Goal: Task Accomplishment & Management: Use online tool/utility

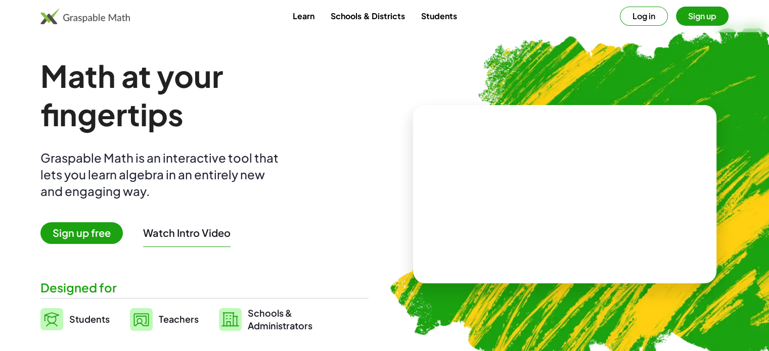
click at [79, 237] on span "Sign up free" at bounding box center [81, 233] width 82 height 22
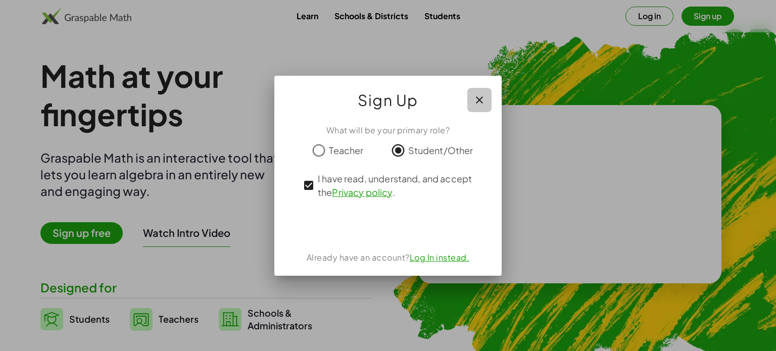
click at [482, 97] on icon "button" at bounding box center [479, 100] width 12 height 12
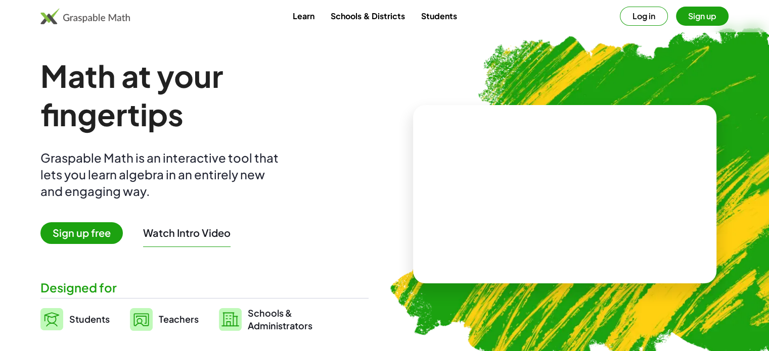
click at [108, 233] on span "Sign up free" at bounding box center [81, 233] width 82 height 22
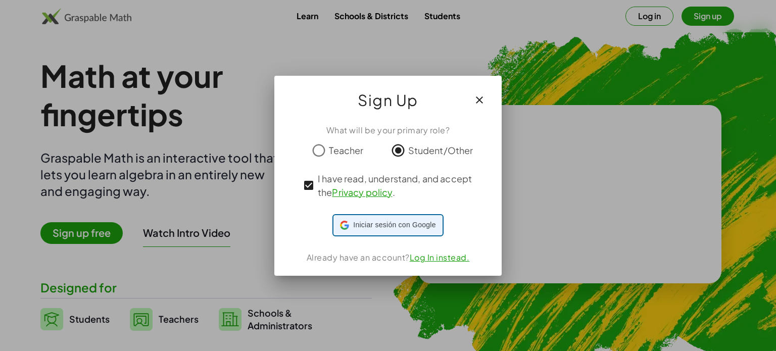
click at [373, 219] on div "Iniciar sesión con Google Iniciar sesión con Google. Se abre en una pestaña nue…" at bounding box center [387, 225] width 95 height 19
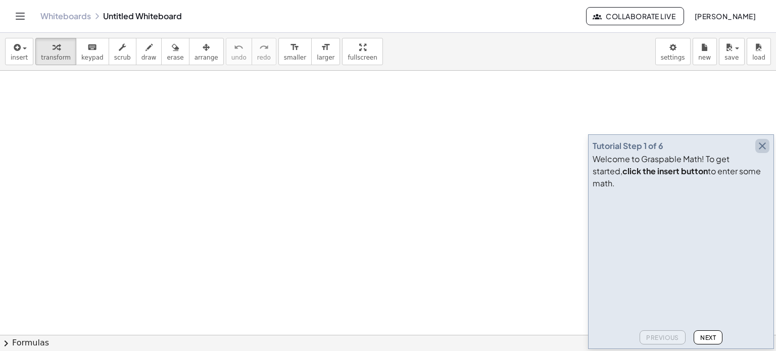
click at [763, 152] on icon "button" at bounding box center [762, 146] width 12 height 12
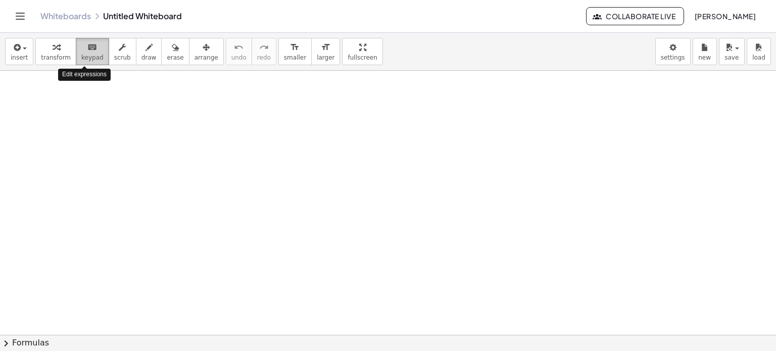
click at [93, 55] on span "keypad" at bounding box center [92, 57] width 22 height 7
click at [87, 52] on icon "keyboard" at bounding box center [92, 47] width 10 height 12
click at [83, 58] on span "keypad" at bounding box center [92, 57] width 22 height 7
click at [87, 54] on span "keypad" at bounding box center [92, 57] width 22 height 7
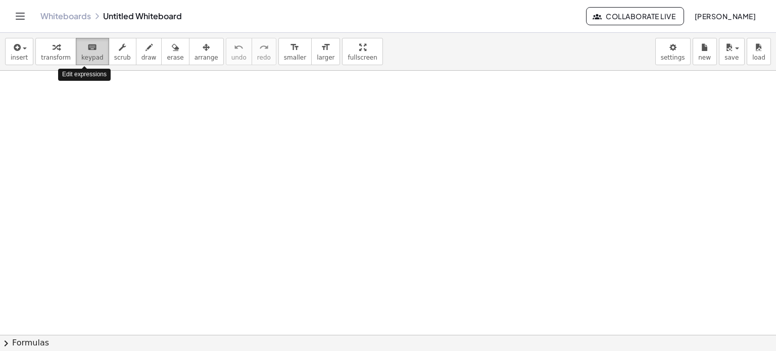
click at [87, 54] on span "keypad" at bounding box center [92, 57] width 22 height 7
click at [83, 55] on span "keypad" at bounding box center [92, 57] width 22 height 7
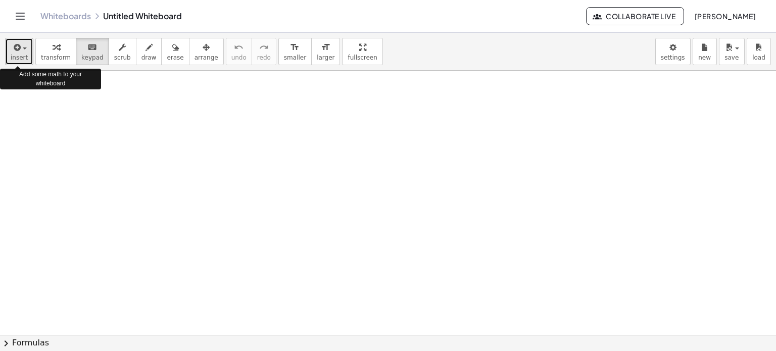
click at [26, 54] on button "insert" at bounding box center [19, 51] width 28 height 27
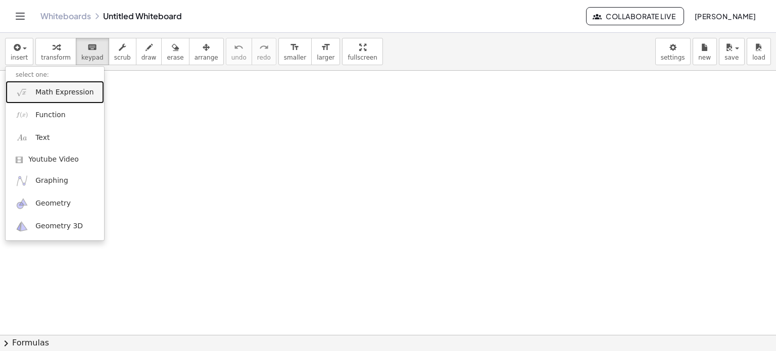
click at [71, 94] on span "Math Expression" at bounding box center [64, 92] width 58 height 10
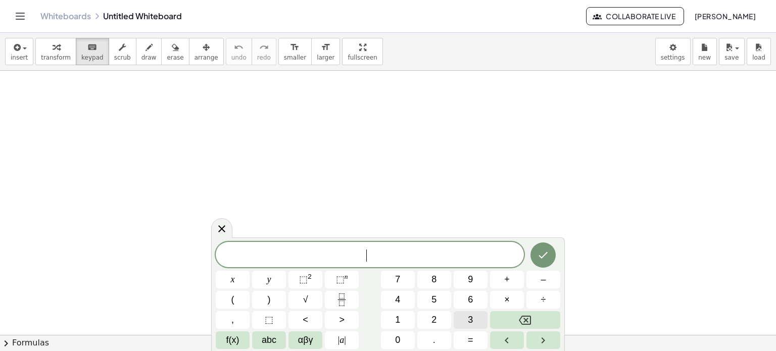
click at [467, 321] on button "3" at bounding box center [471, 320] width 34 height 18
click at [238, 299] on button "(" at bounding box center [233, 300] width 34 height 18
click at [271, 337] on span "abc" at bounding box center [269, 340] width 15 height 14
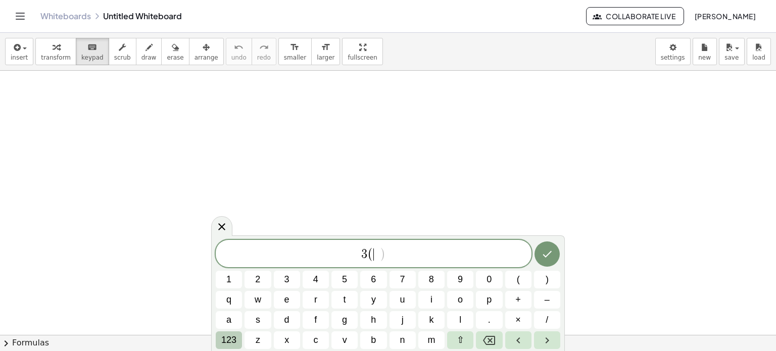
click at [238, 339] on button "123" at bounding box center [229, 340] width 26 height 18
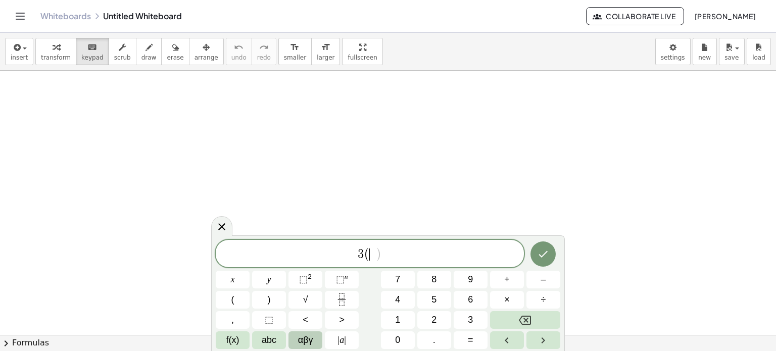
click at [313, 344] on span "αβγ" at bounding box center [305, 340] width 15 height 14
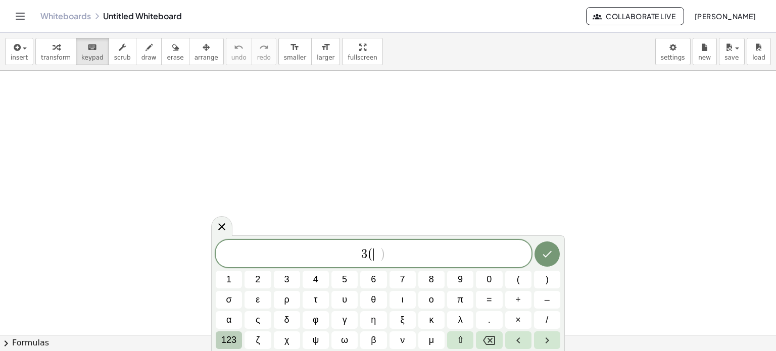
click at [222, 335] on span "123" at bounding box center [228, 340] width 15 height 14
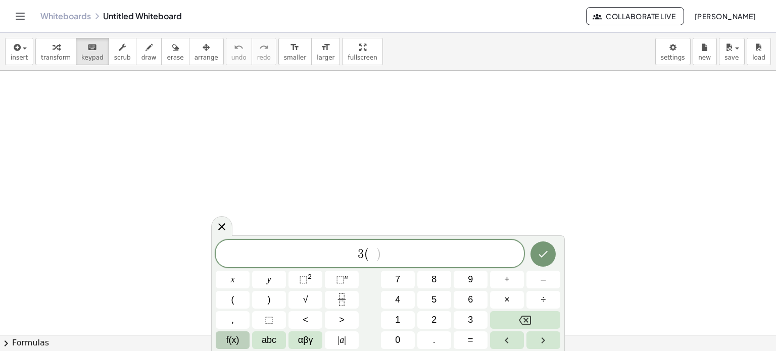
click at [226, 344] on span "f(x)" at bounding box center [232, 340] width 13 height 14
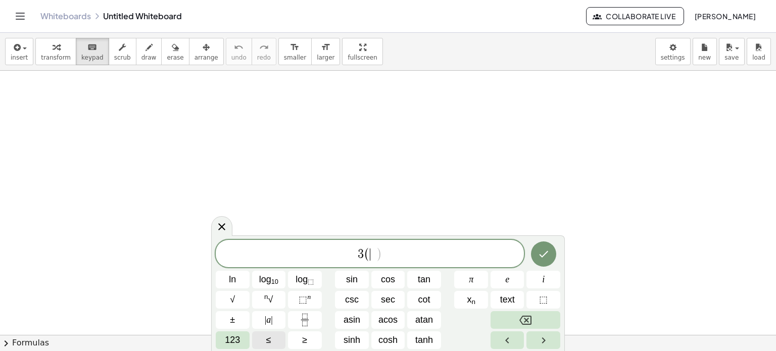
click at [226, 344] on span "123" at bounding box center [232, 340] width 15 height 14
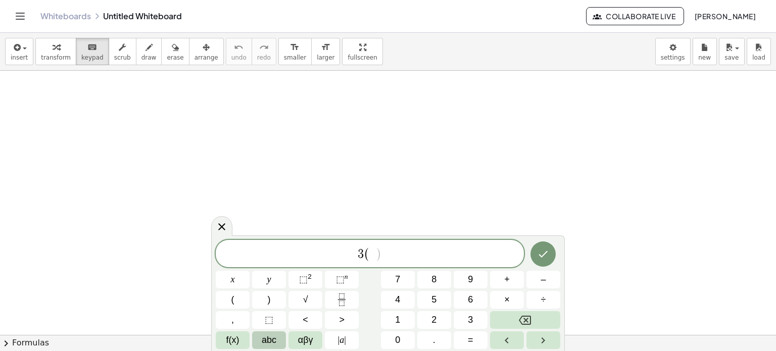
click at [270, 337] on span "abc" at bounding box center [269, 340] width 15 height 14
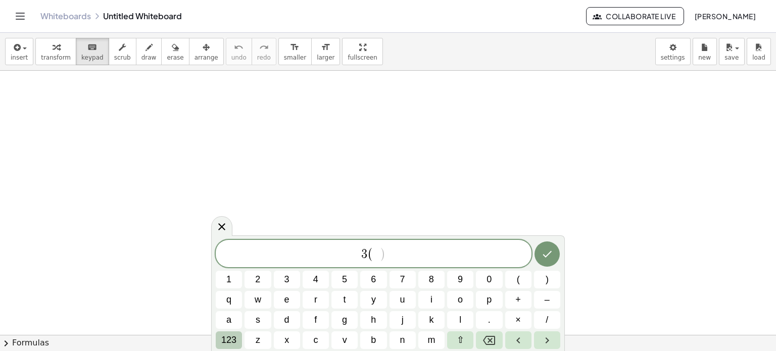
click at [232, 339] on span "123" at bounding box center [228, 340] width 15 height 14
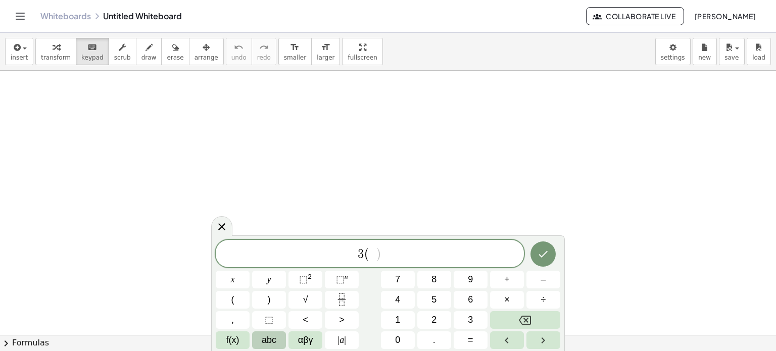
click at [261, 339] on button "abc" at bounding box center [269, 340] width 34 height 18
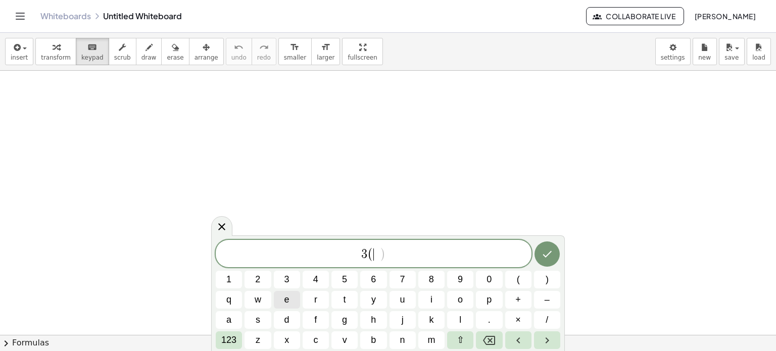
click at [289, 300] on span "e" at bounding box center [286, 300] width 5 height 14
click at [235, 341] on span "123" at bounding box center [228, 340] width 15 height 14
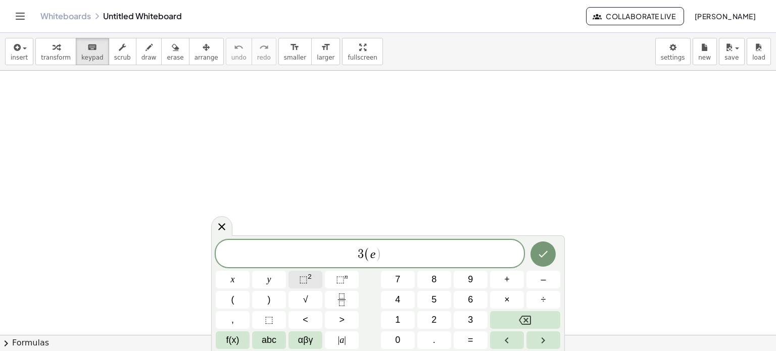
click at [301, 284] on span "⬚" at bounding box center [303, 279] width 9 height 10
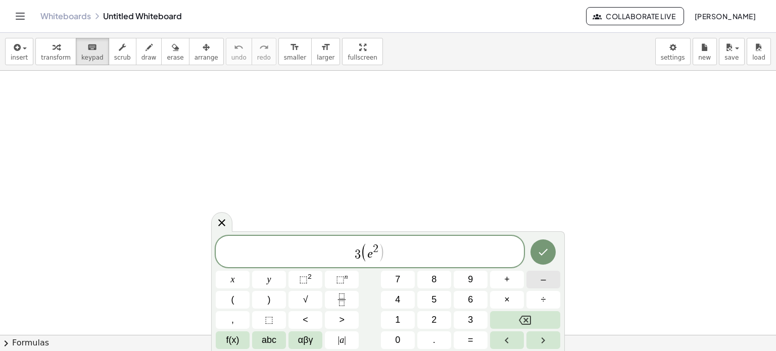
click at [545, 280] on span "–" at bounding box center [543, 280] width 5 height 14
click at [540, 318] on button "Backspace" at bounding box center [525, 320] width 70 height 18
click at [333, 278] on button "⬚ n" at bounding box center [342, 280] width 34 height 18
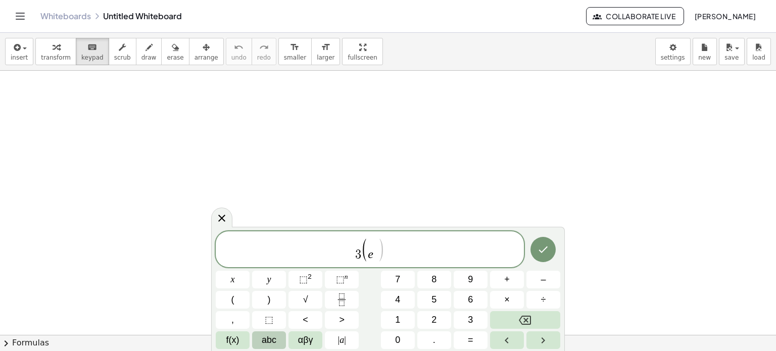
click at [270, 346] on span "abc" at bounding box center [269, 340] width 15 height 14
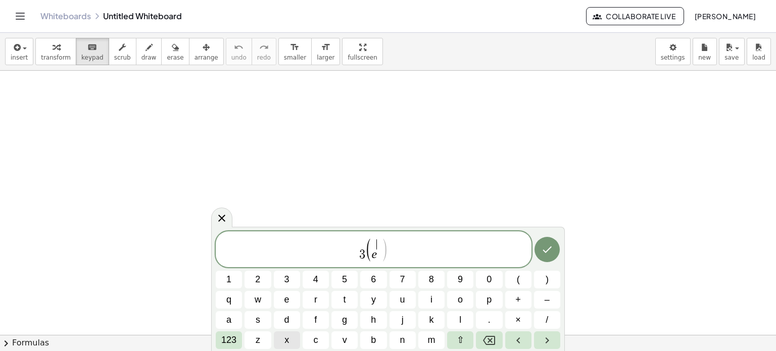
click at [294, 337] on button "x" at bounding box center [287, 340] width 26 height 18
click at [235, 341] on span "123" at bounding box center [228, 340] width 15 height 14
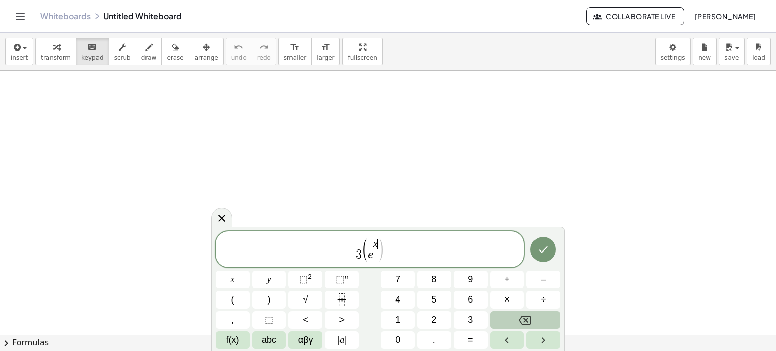
click at [527, 312] on button "Backspace" at bounding box center [525, 320] width 70 height 18
click at [283, 340] on button "abc" at bounding box center [269, 340] width 34 height 18
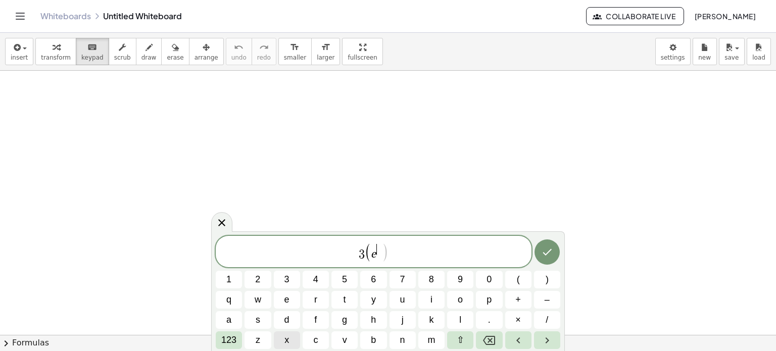
click at [287, 334] on span "x" at bounding box center [286, 340] width 5 height 14
click at [224, 343] on span "123" at bounding box center [228, 340] width 15 height 14
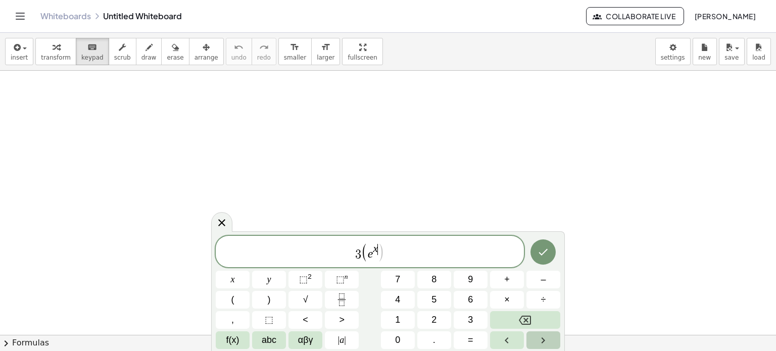
click at [552, 332] on button "Right arrow" at bounding box center [543, 340] width 34 height 18
click at [253, 297] on button ")" at bounding box center [269, 300] width 34 height 18
click at [263, 338] on span "abc" at bounding box center [269, 340] width 15 height 14
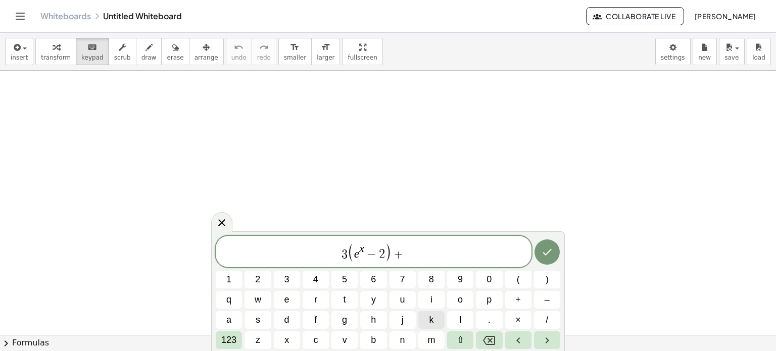
click at [427, 313] on button "k" at bounding box center [431, 320] width 26 height 18
click at [540, 253] on button "Done" at bounding box center [547, 252] width 25 height 25
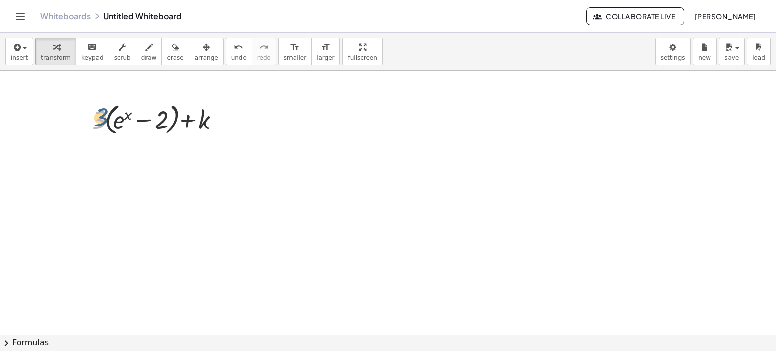
drag, startPoint x: 93, startPoint y: 129, endPoint x: 97, endPoint y: 124, distance: 6.1
click at [97, 124] on div at bounding box center [160, 119] width 147 height 38
drag, startPoint x: 97, startPoint y: 124, endPoint x: 115, endPoint y: 125, distance: 18.2
click at [115, 125] on div at bounding box center [160, 119] width 147 height 38
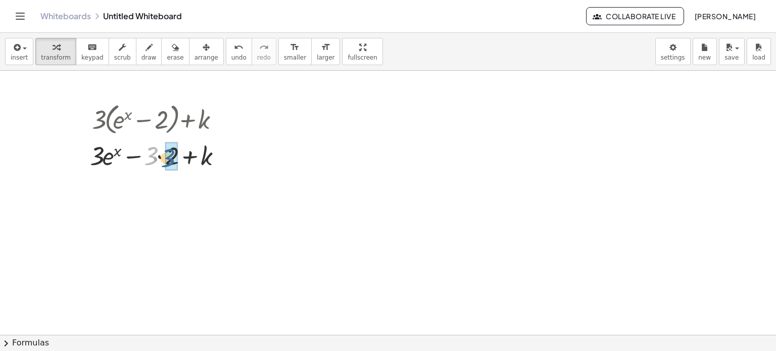
drag, startPoint x: 150, startPoint y: 154, endPoint x: 168, endPoint y: 156, distance: 18.8
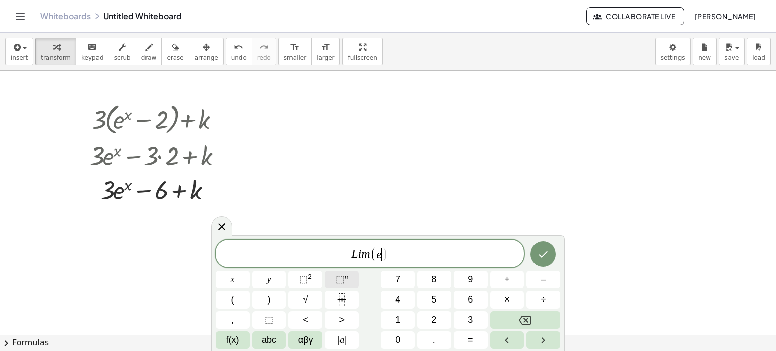
click at [345, 284] on span "⬚ n" at bounding box center [342, 280] width 12 height 14
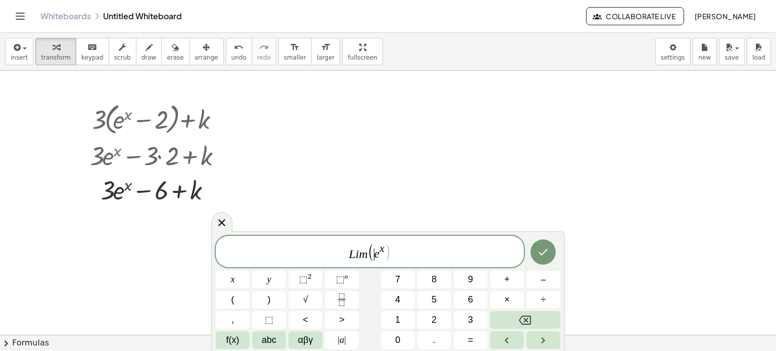
click at [375, 259] on var "e" at bounding box center [377, 254] width 6 height 13
click at [386, 258] on span "3 e x ​" at bounding box center [379, 252] width 16 height 16
click at [414, 255] on span "L i m ( 3 e x − 6 + k ) ​" at bounding box center [370, 252] width 308 height 21
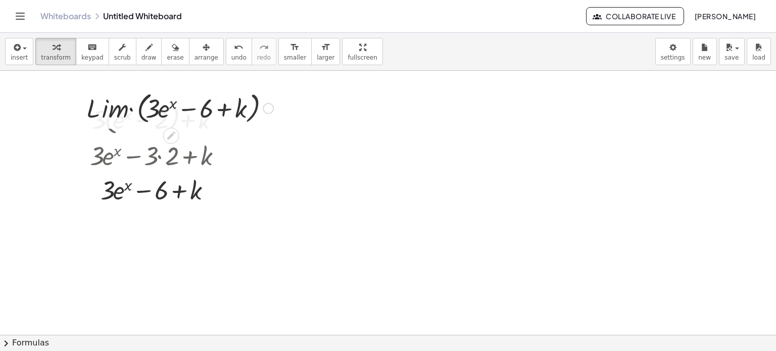
click at [257, 110] on div at bounding box center [179, 107] width 197 height 38
click at [225, 108] on div at bounding box center [179, 107] width 197 height 38
drag, startPoint x: 67, startPoint y: 93, endPoint x: 90, endPoint y: 68, distance: 34.3
click at [90, 68] on div "insert select one: Math Expression Function Text Youtube Video Graphing Geometr…" at bounding box center [388, 192] width 776 height 318
drag, startPoint x: 90, startPoint y: 68, endPoint x: 205, endPoint y: 115, distance: 124.2
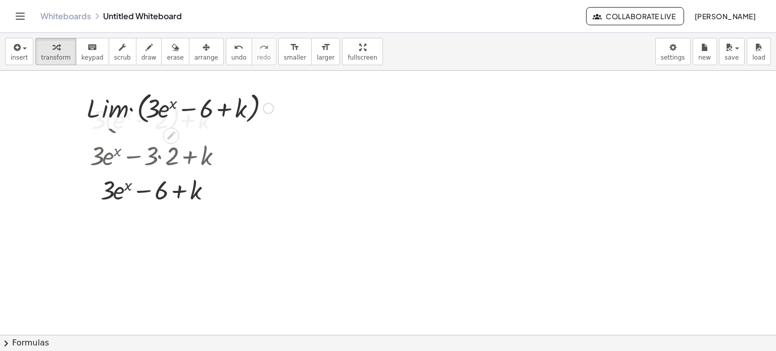
click at [205, 115] on div "insert select one: Math Expression Function Text Youtube Video Graphing Geometr…" at bounding box center [388, 192] width 776 height 318
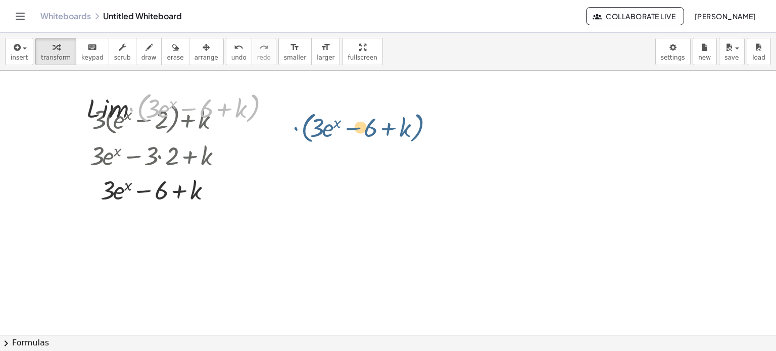
drag, startPoint x: 131, startPoint y: 109, endPoint x: 313, endPoint y: 121, distance: 182.3
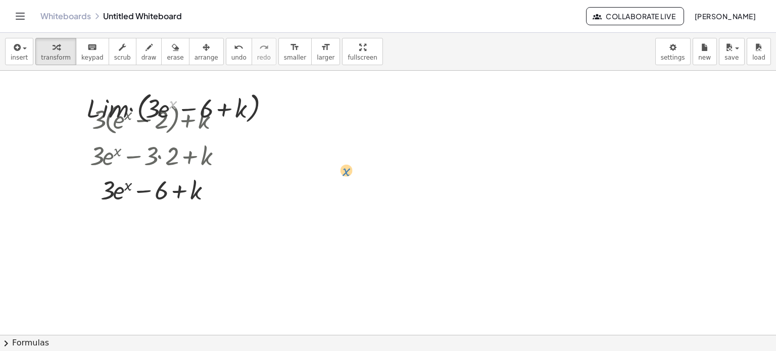
drag, startPoint x: 174, startPoint y: 113, endPoint x: 333, endPoint y: 186, distance: 175.0
drag, startPoint x: 121, startPoint y: 110, endPoint x: 369, endPoint y: 154, distance: 252.0
click at [271, 110] on div at bounding box center [268, 108] width 11 height 11
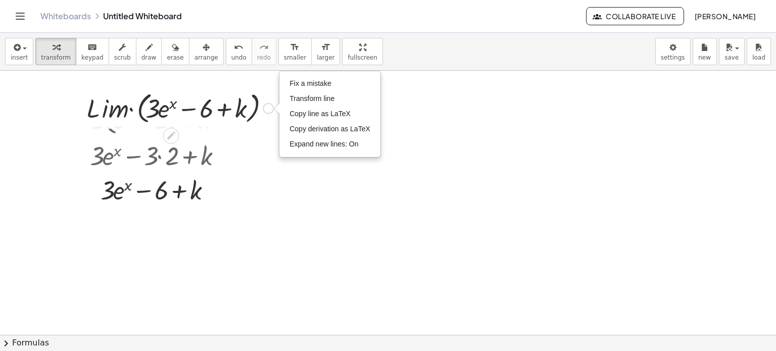
click at [268, 107] on div "Fix a mistake Transform line Copy line as LaTeX Copy derivation as LaTeX Expand…" at bounding box center [268, 108] width 11 height 11
drag, startPoint x: 268, startPoint y: 107, endPoint x: 540, endPoint y: 161, distance: 277.3
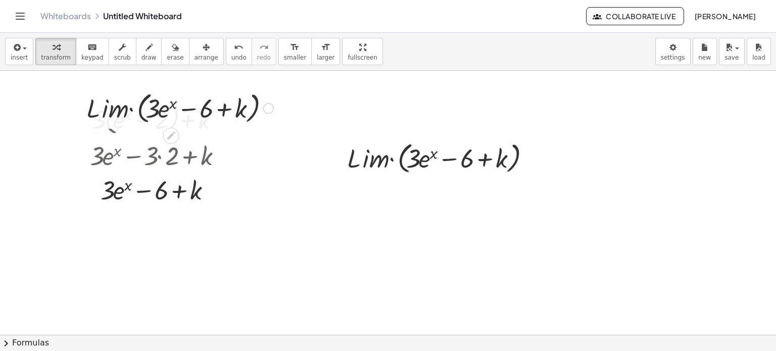
click at [251, 109] on div at bounding box center [179, 107] width 197 height 38
click at [261, 109] on div at bounding box center [179, 107] width 197 height 38
click at [269, 109] on div "Fix a mistake Transform line Copy line as LaTeX Copy derivation as LaTeX Expand…" at bounding box center [268, 108] width 11 height 11
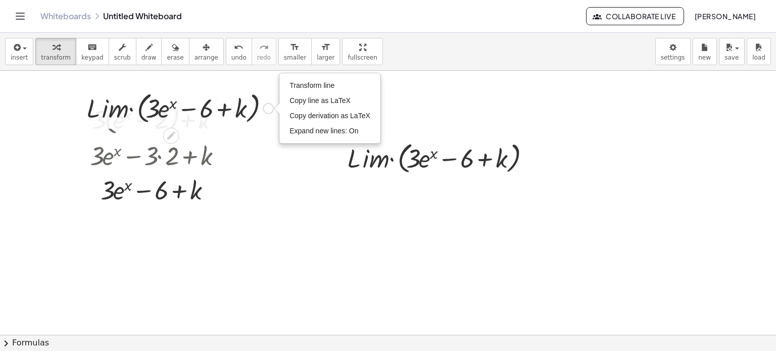
click at [118, 104] on div at bounding box center [179, 107] width 197 height 38
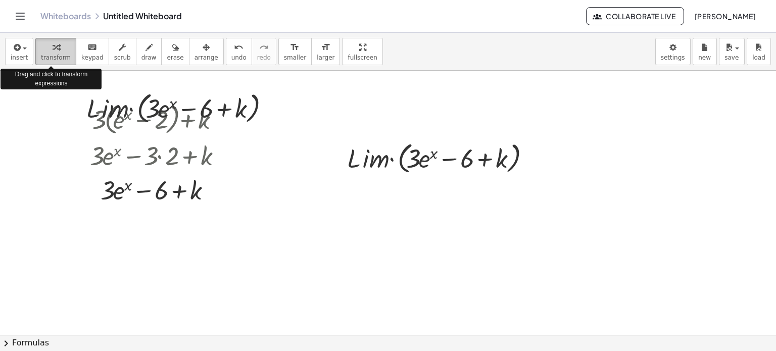
click at [52, 56] on span "transform" at bounding box center [56, 57] width 30 height 7
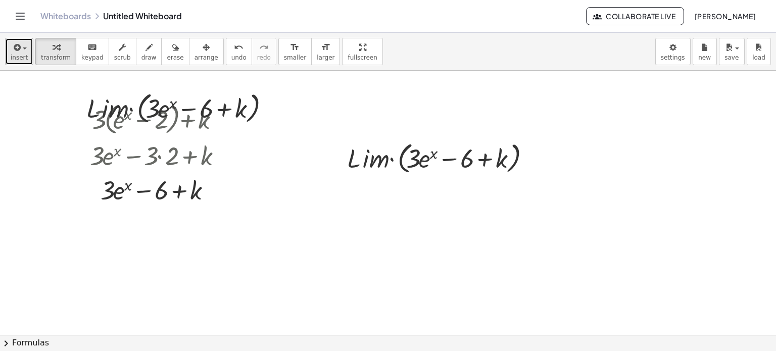
click at [11, 57] on span "insert" at bounding box center [19, 57] width 17 height 7
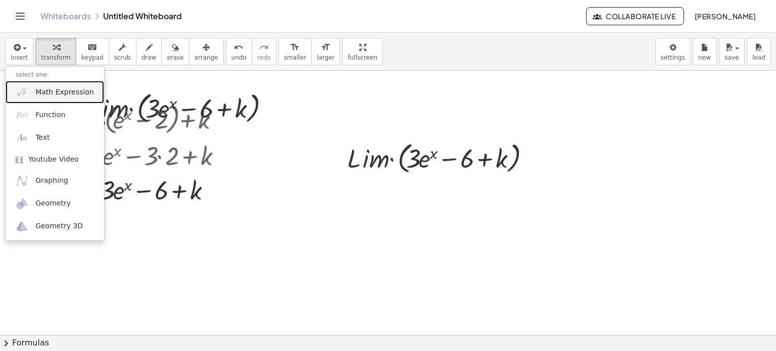
click at [40, 87] on span "Math Expression" at bounding box center [64, 92] width 58 height 10
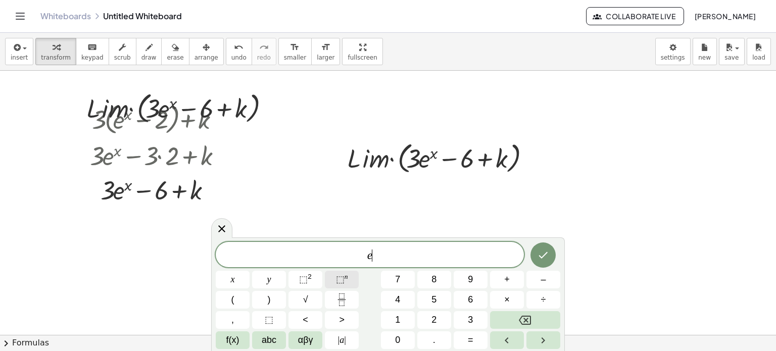
click at [332, 276] on button "⬚ n" at bounding box center [342, 280] width 34 height 18
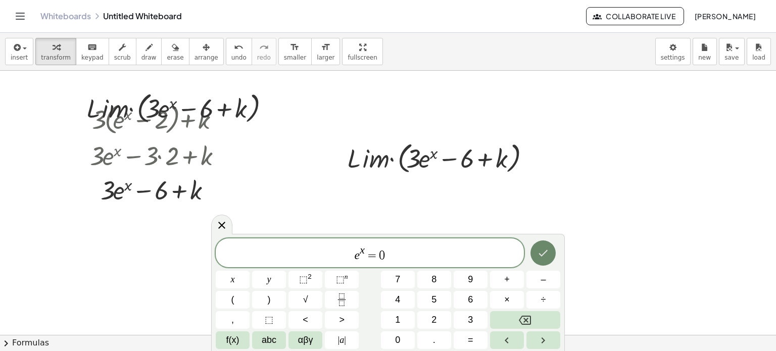
click at [548, 256] on icon "Done" at bounding box center [543, 253] width 12 height 12
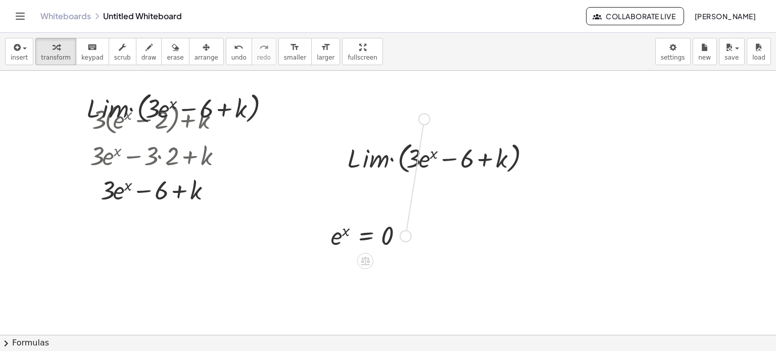
drag, startPoint x: 402, startPoint y: 240, endPoint x: 419, endPoint y: 112, distance: 128.9
click at [354, 238] on div at bounding box center [371, 235] width 90 height 33
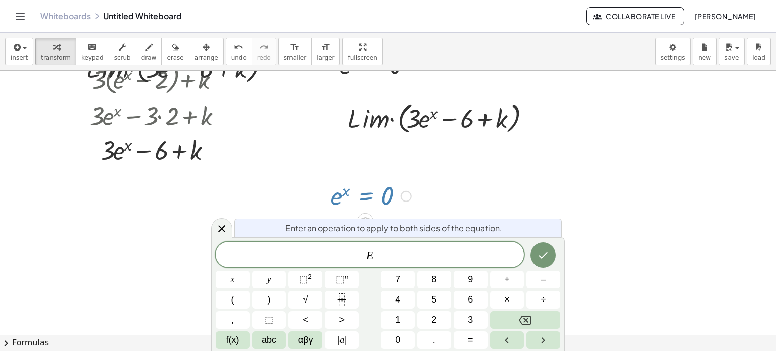
scroll to position [41, 0]
click at [398, 199] on div at bounding box center [371, 193] width 90 height 33
click at [405, 197] on div at bounding box center [406, 194] width 11 height 11
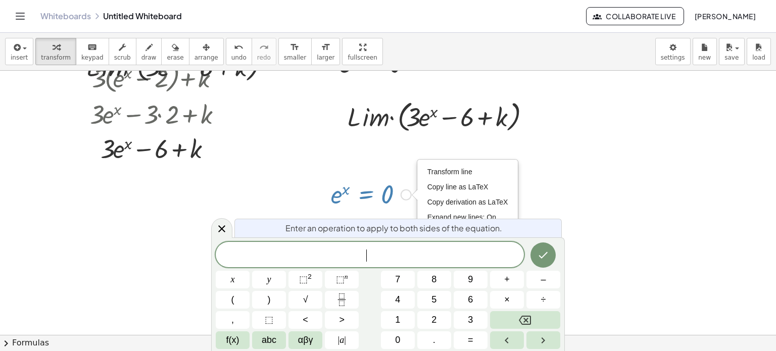
click at [323, 196] on div at bounding box center [323, 194] width 15 height 38
click at [328, 195] on div at bounding box center [323, 194] width 15 height 38
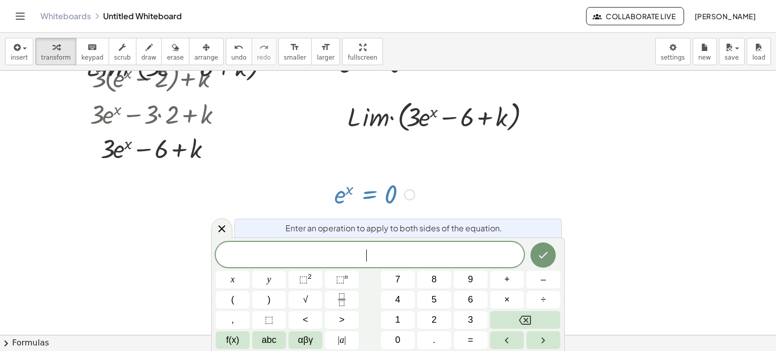
click at [329, 195] on div at bounding box center [326, 194] width 15 height 38
drag, startPoint x: 329, startPoint y: 195, endPoint x: 336, endPoint y: 194, distance: 6.6
click at [336, 194] on div at bounding box center [332, 193] width 15 height 38
drag, startPoint x: 336, startPoint y: 194, endPoint x: 67, endPoint y: 180, distance: 269.2
click at [69, 181] on div at bounding box center [75, 166] width 15 height 38
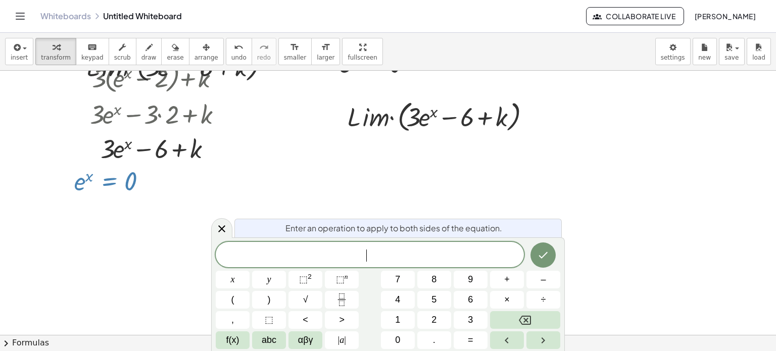
click at [344, 161] on div at bounding box center [388, 326] width 776 height 595
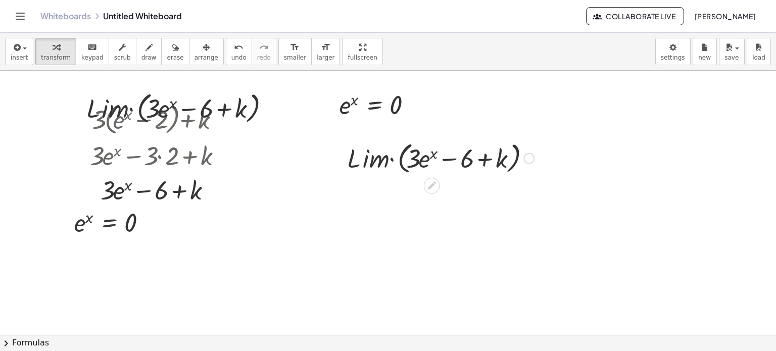
scroll to position [0, 0]
click at [517, 167] on div at bounding box center [440, 157] width 197 height 38
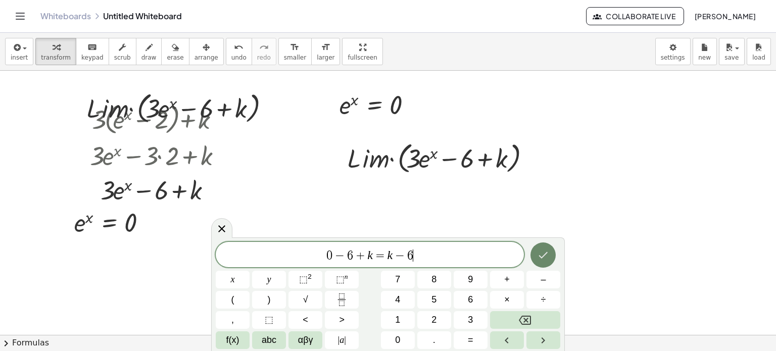
click at [540, 255] on icon "Done" at bounding box center [543, 255] width 12 height 12
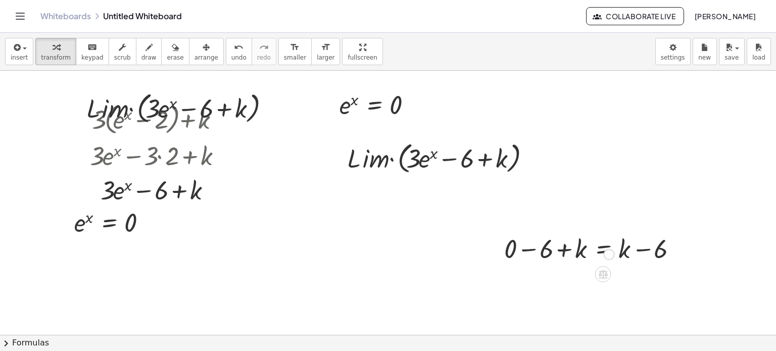
click at [540, 255] on div at bounding box center [594, 248] width 190 height 34
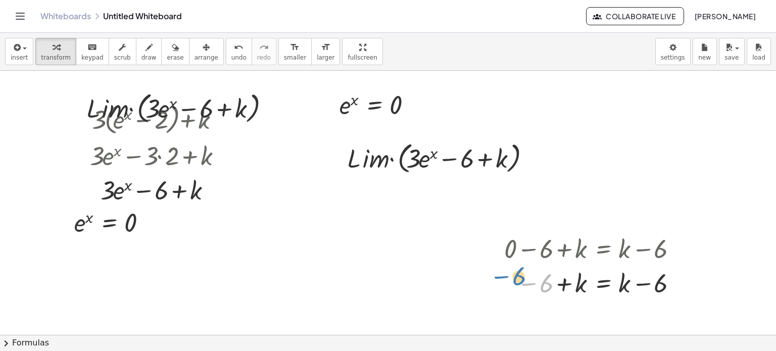
drag, startPoint x: 551, startPoint y: 285, endPoint x: 525, endPoint y: 281, distance: 25.5
click at [525, 281] on div at bounding box center [594, 282] width 190 height 34
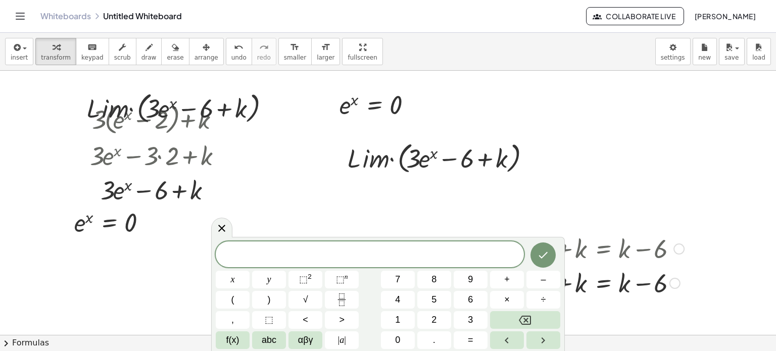
click at [618, 258] on div at bounding box center [594, 248] width 190 height 34
drag, startPoint x: 675, startPoint y: 248, endPoint x: 671, endPoint y: 237, distance: 11.4
click at [603, 249] on div "+ 0 − 6 + k = + k − 6" at bounding box center [603, 249] width 0 height 0
drag, startPoint x: 671, startPoint y: 237, endPoint x: 637, endPoint y: 236, distance: 34.4
click at [637, 236] on div at bounding box center [594, 248] width 190 height 34
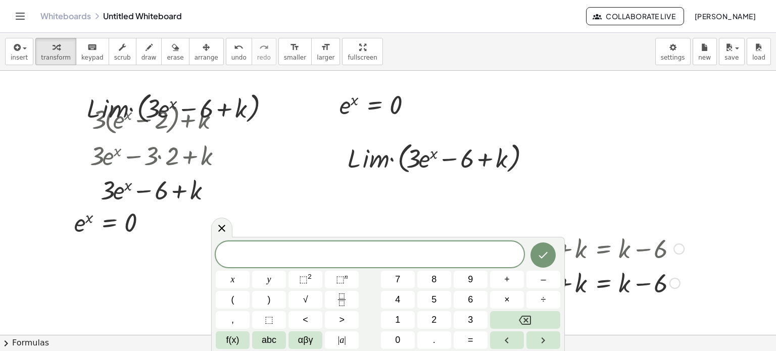
click at [637, 237] on div at bounding box center [594, 248] width 190 height 34
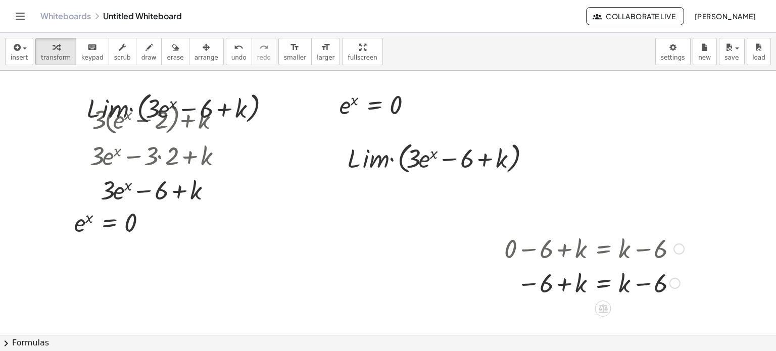
drag, startPoint x: 529, startPoint y: 257, endPoint x: 534, endPoint y: 273, distance: 16.3
click at [603, 249] on div "+ 0 − 6 + k = + k − 6 + k = + k − 6 − 6" at bounding box center [603, 249] width 0 height 0
drag, startPoint x: 534, startPoint y: 273, endPoint x: 621, endPoint y: 260, distance: 88.3
click at [603, 249] on div "+ 0 − 6 + k = + k − 6 − 6 + k = + k − 6 − 6" at bounding box center [603, 249] width 0 height 0
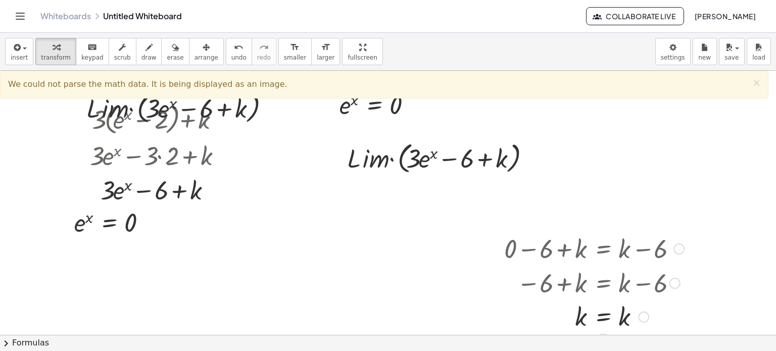
click at [553, 247] on div at bounding box center [594, 248] width 190 height 34
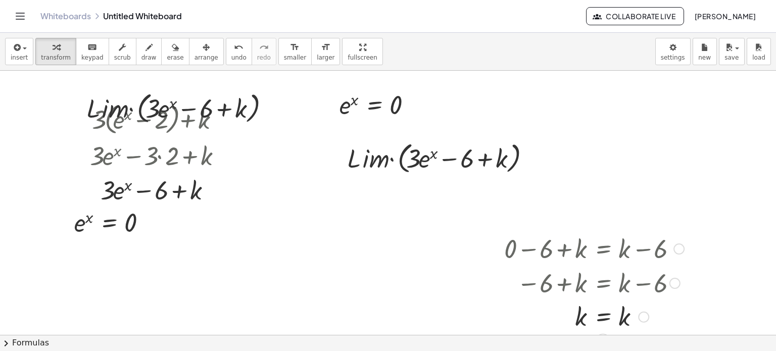
click at [553, 247] on div at bounding box center [594, 248] width 190 height 34
click at [674, 254] on div at bounding box center [594, 248] width 190 height 34
drag, startPoint x: 675, startPoint y: 253, endPoint x: 457, endPoint y: 204, distance: 223.7
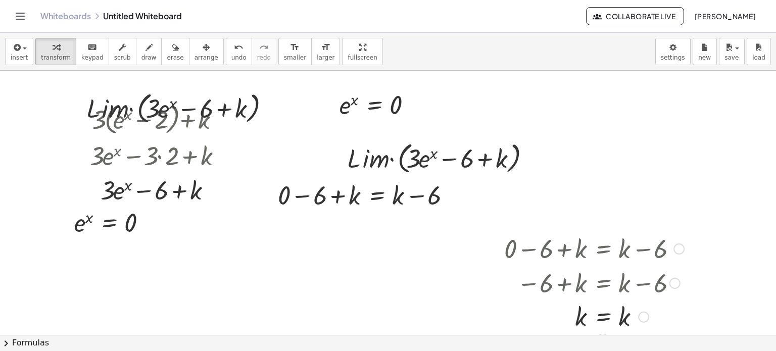
click at [613, 254] on div at bounding box center [594, 248] width 190 height 34
drag, startPoint x: 613, startPoint y: 254, endPoint x: 426, endPoint y: 206, distance: 192.9
click at [428, 206] on div at bounding box center [368, 194] width 190 height 34
drag, startPoint x: 450, startPoint y: 195, endPoint x: 512, endPoint y: 197, distance: 62.7
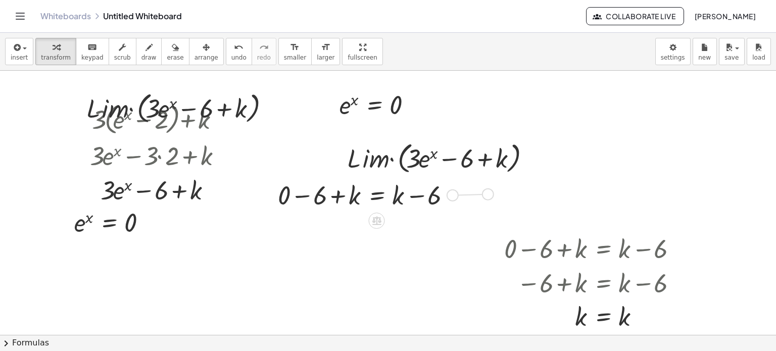
drag, startPoint x: 328, startPoint y: 193, endPoint x: 420, endPoint y: 300, distance: 140.8
click at [231, 60] on span "undo" at bounding box center [238, 57] width 15 height 7
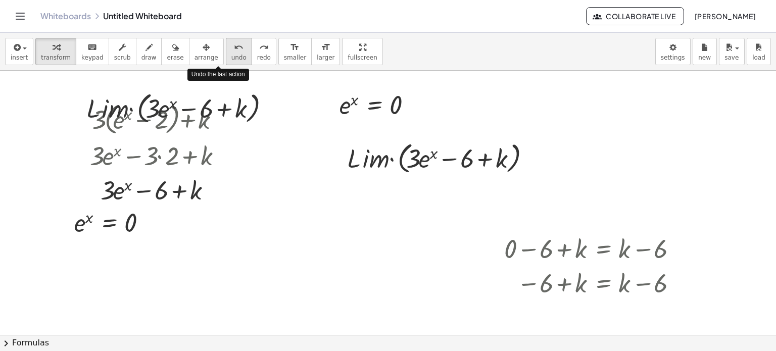
click at [231, 60] on span "undo" at bounding box center [238, 57] width 15 height 7
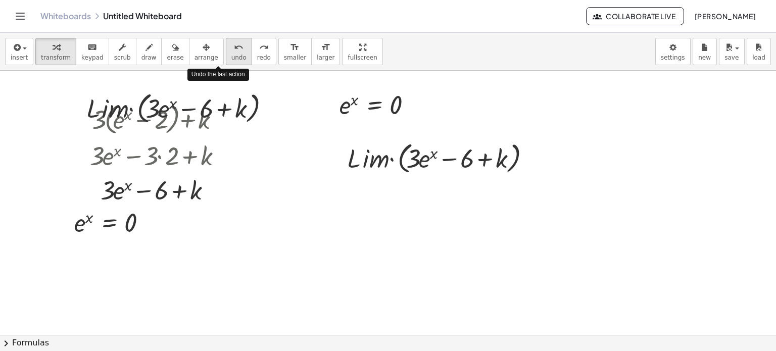
click at [231, 60] on span "undo" at bounding box center [238, 57] width 15 height 7
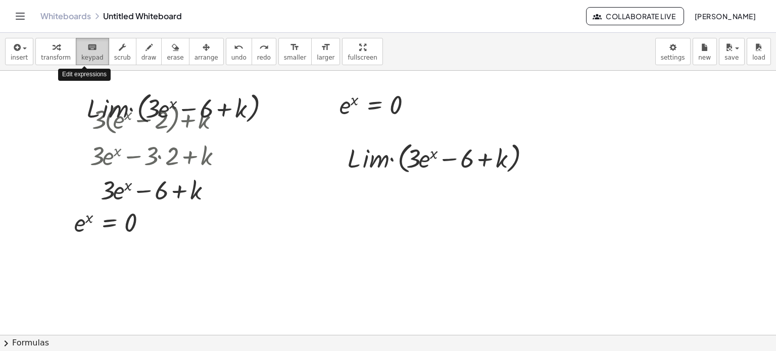
click at [91, 47] on div "keyboard" at bounding box center [92, 47] width 22 height 12
click at [6, 50] on button "insert" at bounding box center [19, 51] width 28 height 27
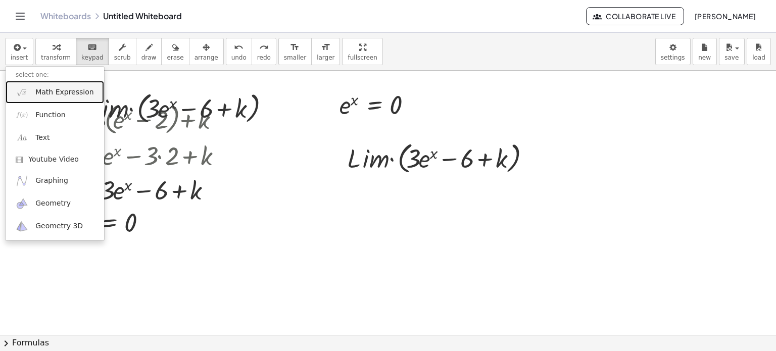
click at [49, 96] on span "Math Expression" at bounding box center [64, 92] width 58 height 10
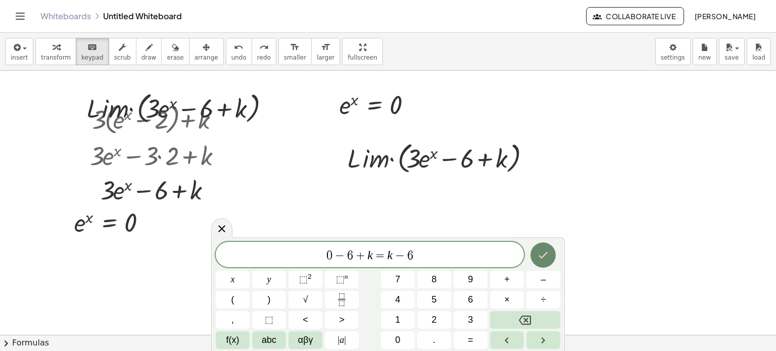
click at [544, 246] on button "Done" at bounding box center [543, 255] width 25 height 25
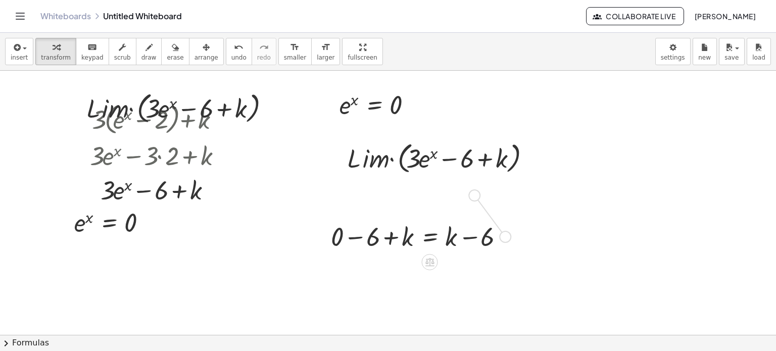
drag, startPoint x: 507, startPoint y: 240, endPoint x: 474, endPoint y: 196, distance: 54.8
drag, startPoint x: 463, startPoint y: 195, endPoint x: 498, endPoint y: 197, distance: 34.4
drag, startPoint x: 487, startPoint y: 191, endPoint x: 511, endPoint y: 193, distance: 24.3
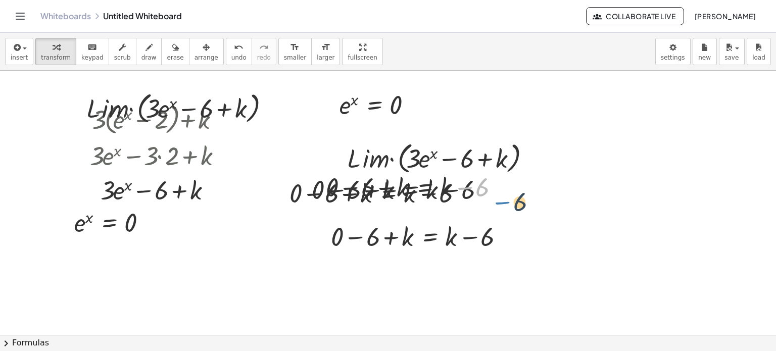
drag, startPoint x: 461, startPoint y: 175, endPoint x: 494, endPoint y: 183, distance: 33.8
click at [494, 183] on div at bounding box center [416, 186] width 190 height 34
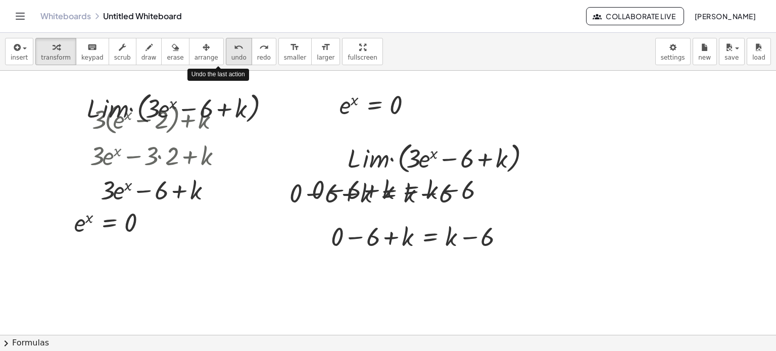
click at [226, 46] on button "undo undo" at bounding box center [239, 51] width 26 height 27
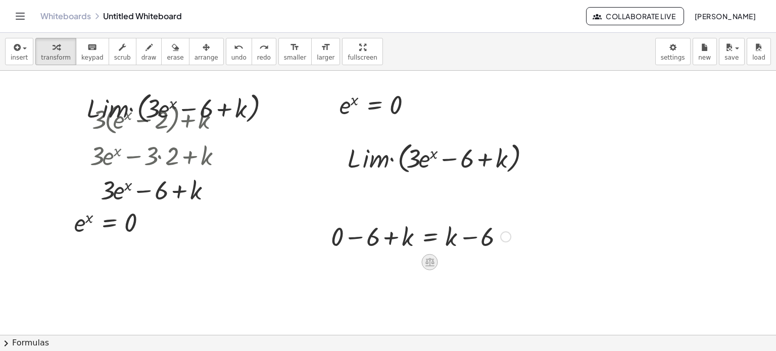
click at [424, 255] on div at bounding box center [430, 262] width 16 height 16
drag, startPoint x: 425, startPoint y: 250, endPoint x: 425, endPoint y: 245, distance: 5.1
drag, startPoint x: 425, startPoint y: 245, endPoint x: 525, endPoint y: 282, distance: 106.8
drag, startPoint x: 525, startPoint y: 282, endPoint x: 437, endPoint y: 247, distance: 95.9
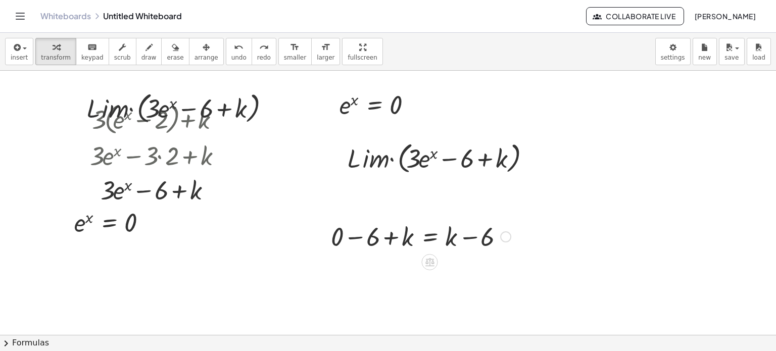
click at [437, 247] on div at bounding box center [421, 236] width 190 height 34
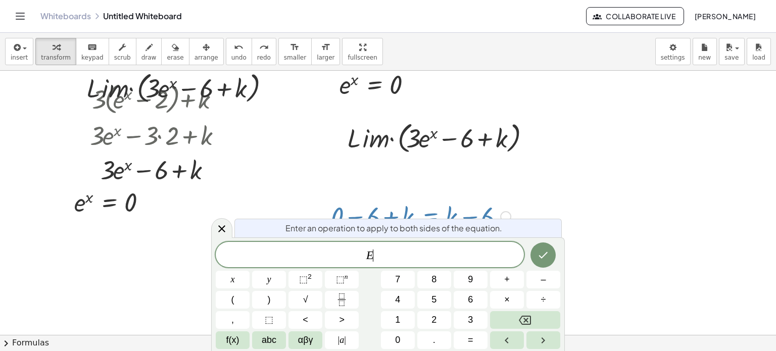
click at [437, 247] on div "E ​" at bounding box center [370, 254] width 308 height 25
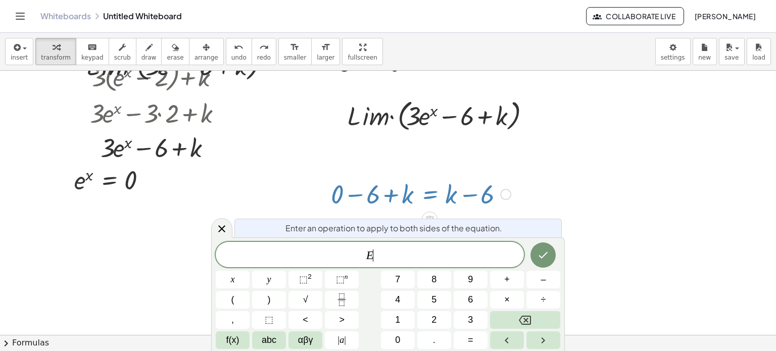
scroll to position [42, 0]
drag, startPoint x: 391, startPoint y: 209, endPoint x: 399, endPoint y: 199, distance: 12.2
click at [399, 199] on div at bounding box center [421, 193] width 190 height 34
drag, startPoint x: 399, startPoint y: 199, endPoint x: 394, endPoint y: 181, distance: 18.4
drag, startPoint x: 394, startPoint y: 181, endPoint x: 499, endPoint y: 196, distance: 106.5
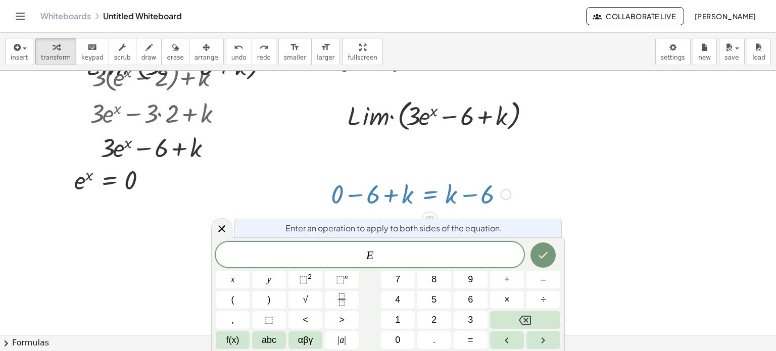
click at [499, 196] on div at bounding box center [421, 193] width 190 height 34
drag, startPoint x: 499, startPoint y: 196, endPoint x: 505, endPoint y: 195, distance: 6.1
click at [430, 195] on div "+ 0 − 6 + k = + k − 6" at bounding box center [430, 195] width 0 height 0
click at [505, 195] on div at bounding box center [505, 194] width 11 height 11
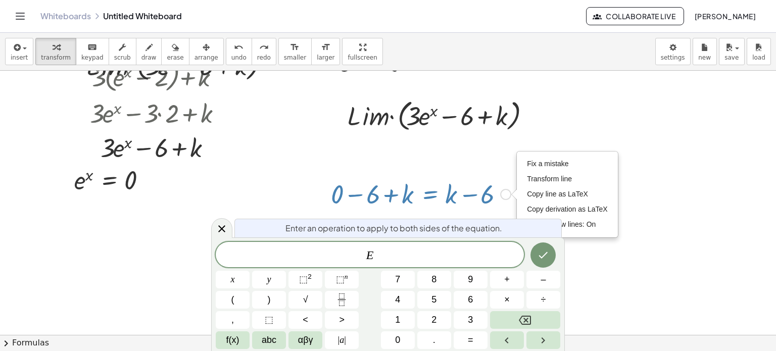
click at [505, 195] on div "Fix a mistake Transform line Copy line as LaTeX Copy derivation as LaTeX Expand…" at bounding box center [505, 194] width 11 height 11
drag, startPoint x: 505, startPoint y: 195, endPoint x: 506, endPoint y: 170, distance: 24.8
click at [506, 170] on div "+ · 3 · ( + e x − 2 ) + k + · 3 · e x − · 3 · 2 + k + e x − + k · 3 · 6 · L · i…" at bounding box center [388, 325] width 776 height 595
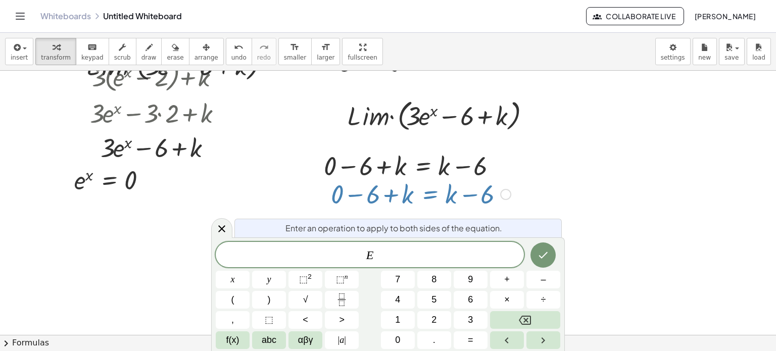
click at [438, 202] on div at bounding box center [421, 193] width 190 height 34
drag, startPoint x: 438, startPoint y: 202, endPoint x: 340, endPoint y: 192, distance: 98.5
click at [340, 192] on div at bounding box center [421, 193] width 190 height 34
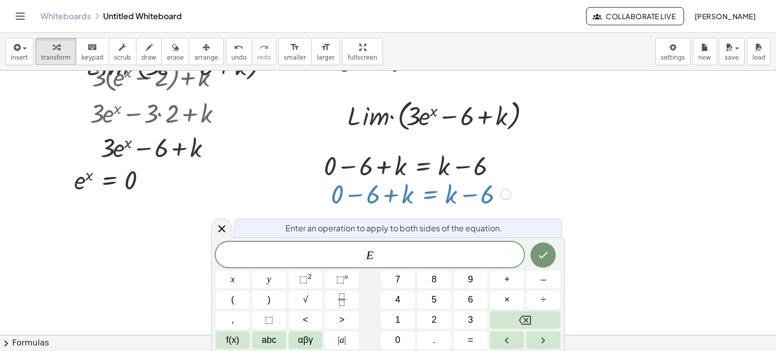
drag, startPoint x: 340, startPoint y: 192, endPoint x: 397, endPoint y: 183, distance: 57.7
click at [397, 183] on div "+ · 3 · ( + e x − 2 ) + k + · 3 · e x − · 3 · 2 + k + e x − + k · 3 · 6 · L · i…" at bounding box center [388, 325] width 776 height 595
click at [219, 229] on icon at bounding box center [222, 229] width 12 height 12
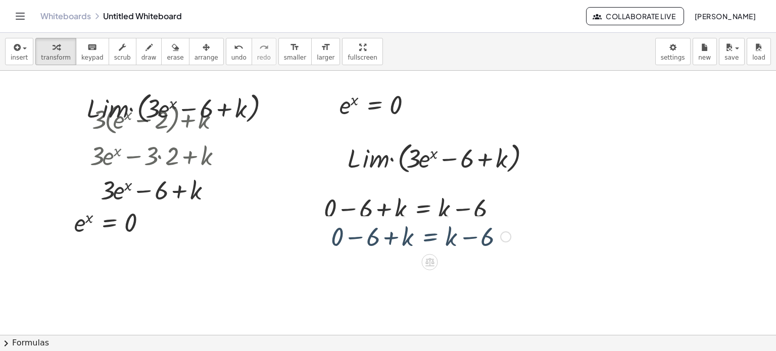
scroll to position [0, 0]
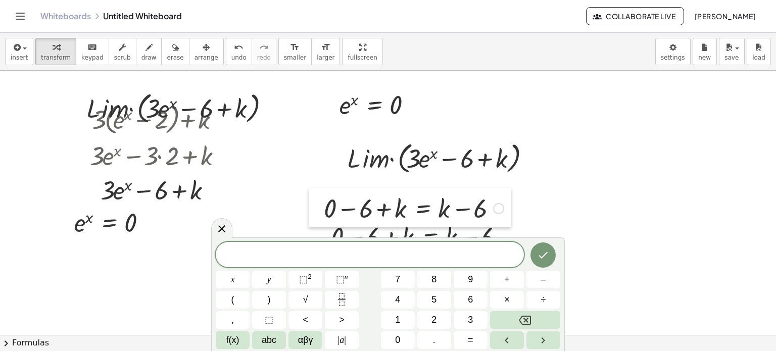
click at [315, 208] on div at bounding box center [316, 207] width 15 height 39
click at [322, 205] on div at bounding box center [316, 207] width 15 height 39
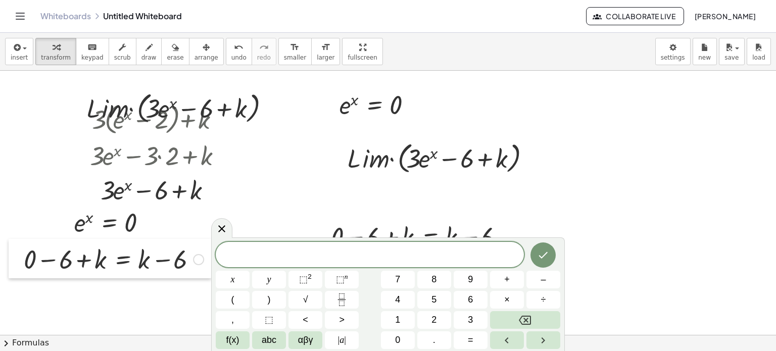
drag, startPoint x: 322, startPoint y: 205, endPoint x: 28, endPoint y: 260, distance: 299.2
click at [24, 260] on div at bounding box center [16, 258] width 15 height 39
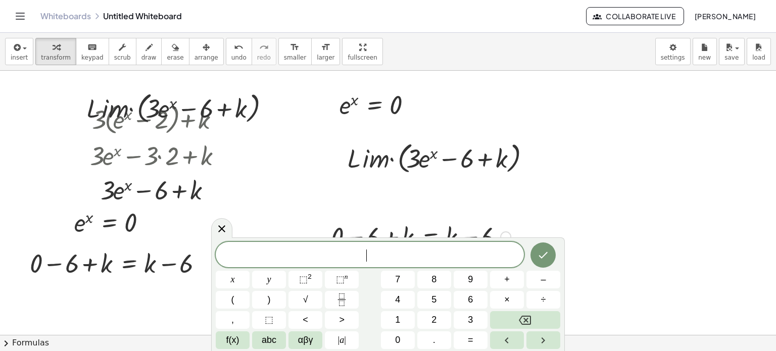
click at [408, 229] on div at bounding box center [421, 236] width 190 height 34
click at [330, 233] on div at bounding box center [323, 235] width 15 height 39
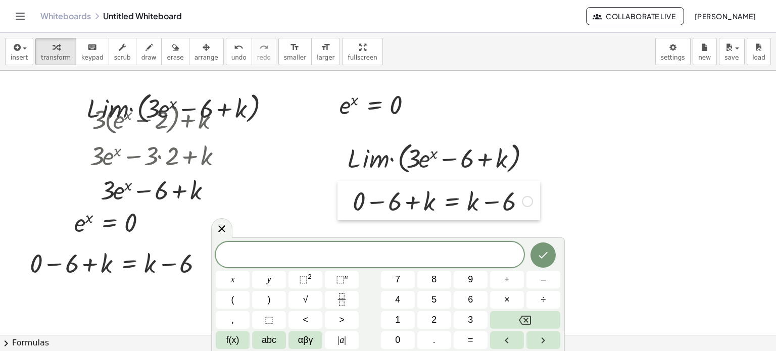
drag, startPoint x: 330, startPoint y: 233, endPoint x: 352, endPoint y: 198, distance: 41.5
click at [352, 198] on div at bounding box center [345, 200] width 15 height 39
click at [543, 250] on icon "Done" at bounding box center [543, 255] width 12 height 12
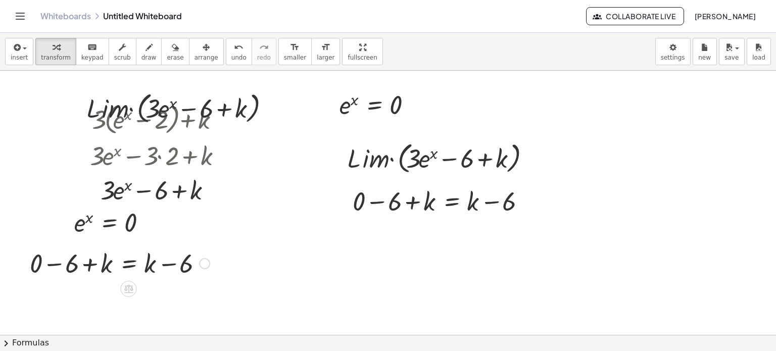
click at [178, 277] on div at bounding box center [120, 263] width 190 height 34
click at [62, 254] on div at bounding box center [120, 263] width 190 height 34
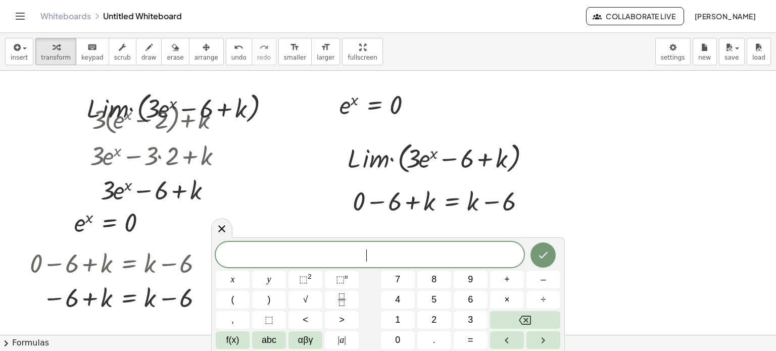
click at [223, 239] on div "x y ⬚ 2 ⬚ n 7 8 9 + – ( ) √ 4 5 6 × ÷ , ⬚ < > 1 2 3 f(x) abc αβγ | a | 0 . =" at bounding box center [388, 294] width 354 height 114
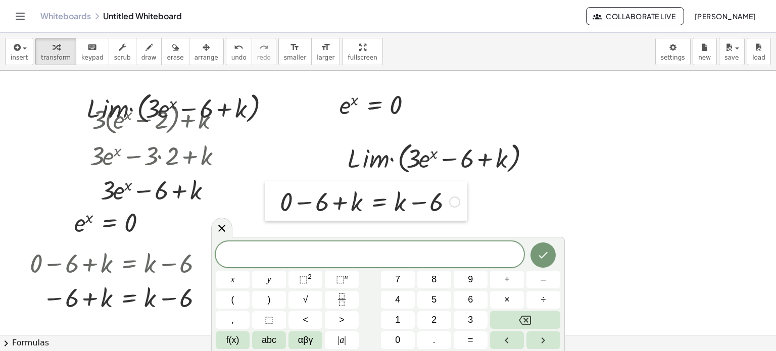
drag, startPoint x: 350, startPoint y: 199, endPoint x: 282, endPoint y: 202, distance: 67.8
click at [280, 202] on div at bounding box center [272, 200] width 15 height 39
click at [415, 208] on div at bounding box center [375, 203] width 190 height 34
click at [397, 187] on div at bounding box center [375, 203] width 190 height 34
click at [400, 199] on div at bounding box center [375, 203] width 190 height 34
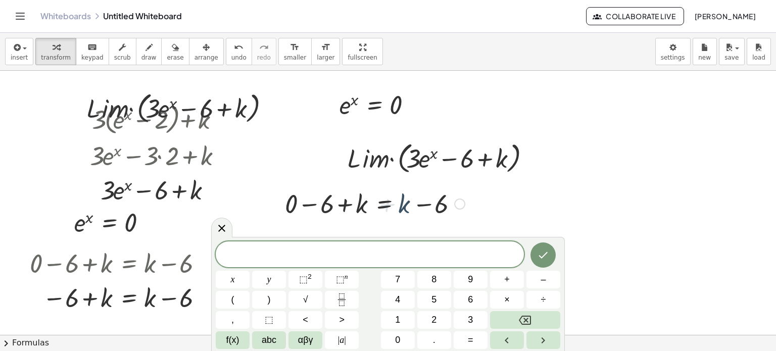
click at [400, 199] on div at bounding box center [375, 203] width 190 height 34
